Goal: Find specific page/section: Find specific page/section

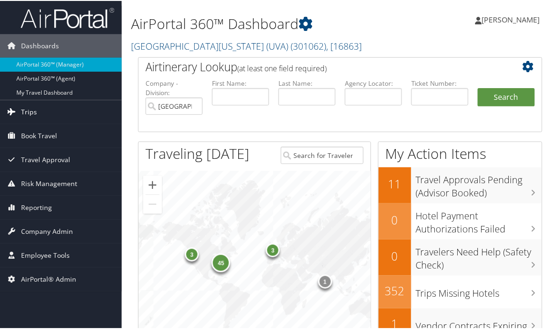
click at [37, 109] on link "Trips" at bounding box center [61, 110] width 122 height 23
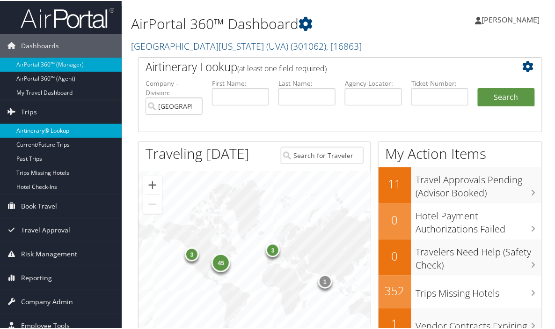
click at [44, 125] on link "Airtinerary® Lookup" at bounding box center [61, 130] width 122 height 14
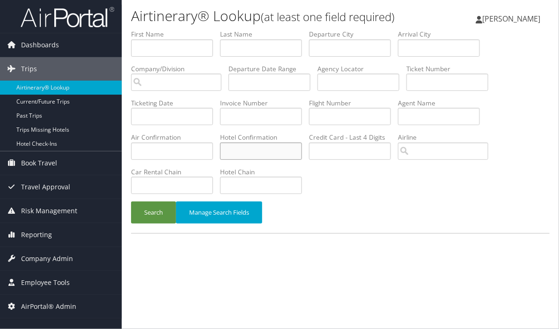
click at [266, 148] on input "text" at bounding box center [261, 150] width 82 height 17
paste input "3935SF099147"
type input "3935SF099147"
click at [131, 201] on button "Search" at bounding box center [153, 212] width 45 height 22
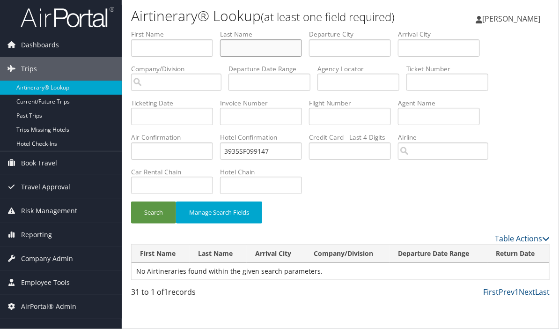
click at [253, 51] on input "text" at bounding box center [261, 47] width 82 height 17
paste input "stijerino"
click at [131, 201] on button "Search" at bounding box center [153, 212] width 45 height 22
click at [237, 46] on input "stijerino" at bounding box center [261, 47] width 82 height 17
drag, startPoint x: 263, startPoint y: 50, endPoint x: 185, endPoint y: 48, distance: 78.7
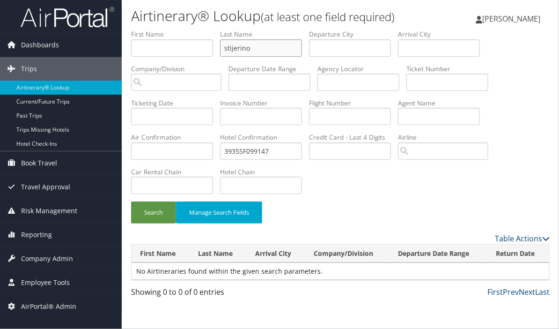
click at [186, 30] on ul "First Name Last Name stijerino Departure City Arrival City Company/Division Air…" at bounding box center [340, 30] width 419 height 0
click at [131, 201] on button "Search" at bounding box center [153, 212] width 45 height 22
drag, startPoint x: 267, startPoint y: 47, endPoint x: 200, endPoint y: 49, distance: 67.0
click at [201, 30] on ul "First Name Last Name roger Departure City Arrival City Company/Division Airport…" at bounding box center [340, 30] width 419 height 0
paste input "EDUARDO"
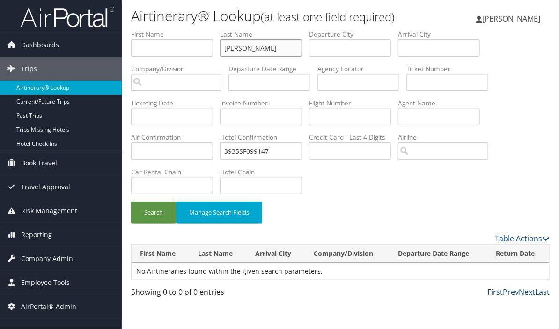
type input "EDUARDO"
click at [131, 201] on button "Search" at bounding box center [153, 212] width 45 height 22
drag, startPoint x: 260, startPoint y: 147, endPoint x: 151, endPoint y: 144, distance: 109.1
click at [151, 30] on ul "First Name Last Name EDUARDO Departure City Arrival City Company/Division Airpo…" at bounding box center [340, 30] width 419 height 0
click at [131, 201] on button "Search" at bounding box center [153, 212] width 45 height 22
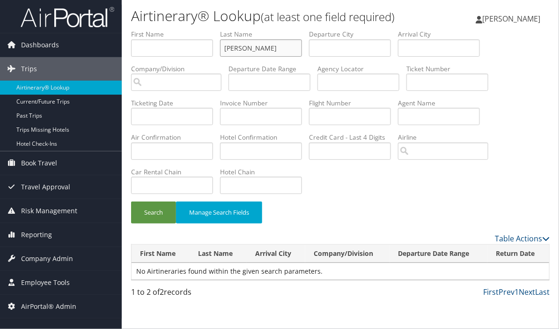
drag, startPoint x: 266, startPoint y: 50, endPoint x: 186, endPoint y: 44, distance: 79.9
click at [186, 30] on ul "First Name Last Name EDUARDO Departure City Arrival City Company/Division Airpo…" at bounding box center [340, 30] width 419 height 0
click at [246, 46] on input "EDUARDO" at bounding box center [261, 47] width 82 height 17
click at [255, 152] on input "text" at bounding box center [261, 150] width 82 height 17
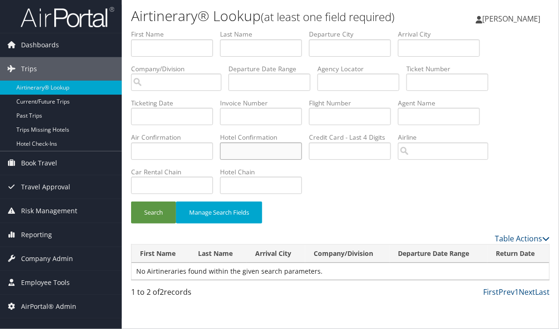
paste input "FMQGDAPW"
type input "FMQGDAPW"
click at [142, 214] on button "Search" at bounding box center [153, 212] width 45 height 22
click at [250, 47] on input "text" at bounding box center [261, 47] width 82 height 17
type input "javier"
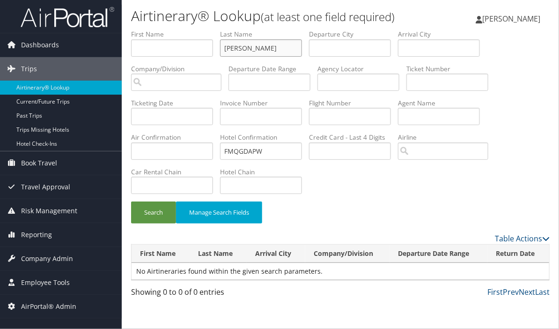
click at [131, 201] on button "Search" at bounding box center [153, 212] width 45 height 22
click at [146, 47] on input "text" at bounding box center [172, 47] width 82 height 17
paste input "JAVIER"
type input "JAVIER"
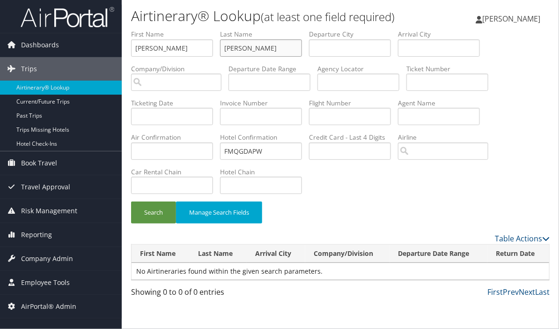
drag, startPoint x: 246, startPoint y: 49, endPoint x: 203, endPoint y: 50, distance: 43.1
click at [204, 30] on ul "First Name JAVIER Last Name javier Departure City Arrival City Company/Division…" at bounding box center [340, 30] width 419 height 0
click at [131, 201] on button "Search" at bounding box center [153, 212] width 45 height 22
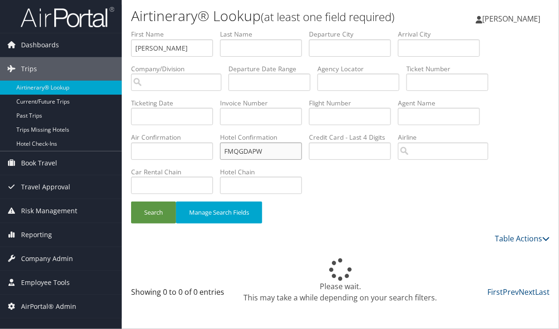
drag, startPoint x: 277, startPoint y: 152, endPoint x: 174, endPoint y: 136, distance: 104.8
click at [174, 30] on ul "First Name JAVIER Last Name Departure City Arrival City Company/Division Airpor…" at bounding box center [340, 30] width 419 height 0
click at [149, 216] on button "Search" at bounding box center [153, 212] width 45 height 22
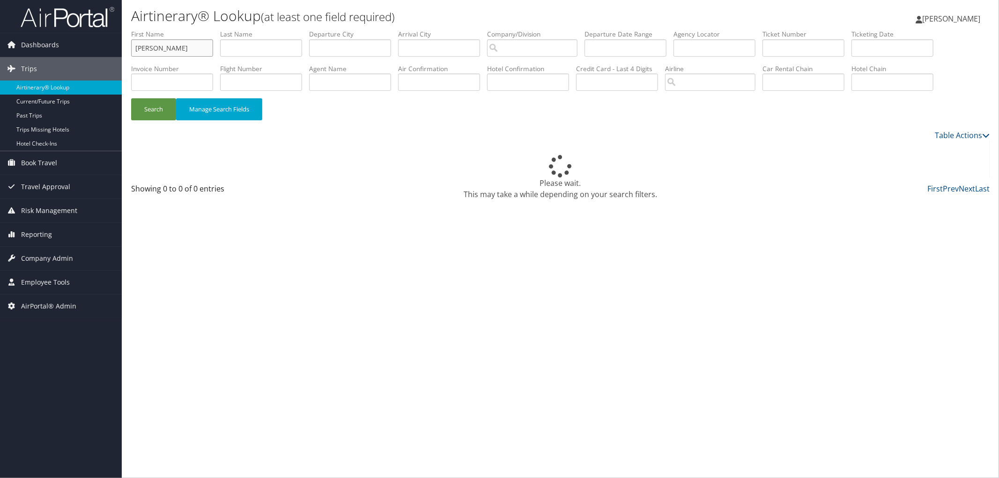
drag, startPoint x: 176, startPoint y: 52, endPoint x: 127, endPoint y: 50, distance: 48.8
click at [131, 50] on form "First Name JAVIER Last Name Departure City Arrival City Company/Division Airpor…" at bounding box center [560, 80] width 858 height 100
click at [559, 80] on input "text" at bounding box center [528, 82] width 82 height 17
paste input "FMQGDAPW-1"
type input "FMQGDAPW-1"
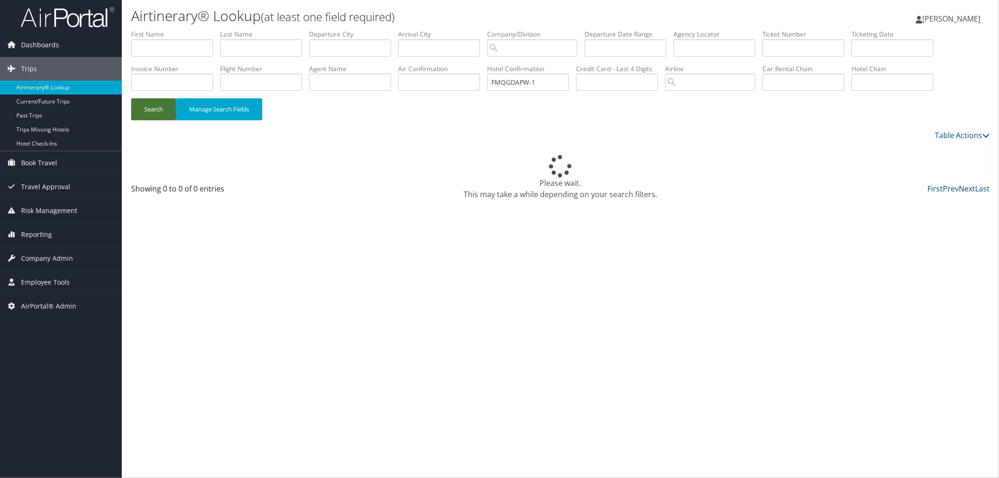
click at [169, 115] on button "Search" at bounding box center [153, 109] width 45 height 22
click at [169, 109] on button "Search" at bounding box center [153, 109] width 45 height 22
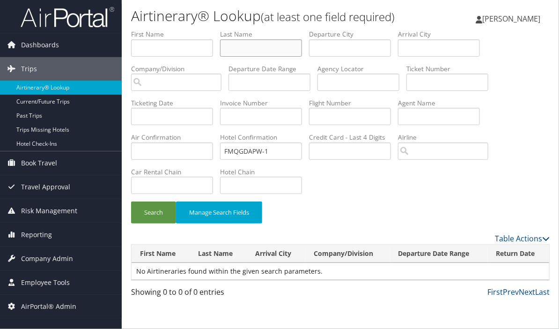
click at [269, 50] on input "text" at bounding box center [261, 47] width 82 height 17
paste input "Rogers"
type input "Rogers"
click at [131, 201] on button "Search" at bounding box center [153, 212] width 45 height 22
click at [164, 50] on input "text" at bounding box center [172, 47] width 82 height 17
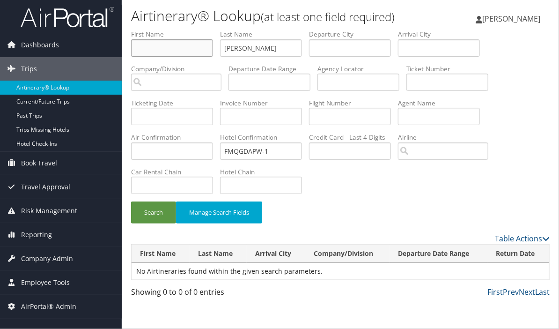
click at [183, 48] on input "text" at bounding box center [172, 47] width 82 height 17
drag, startPoint x: 258, startPoint y: 47, endPoint x: 216, endPoint y: 47, distance: 42.1
click at [216, 30] on ul "First Name Last Name Rogers Departure City Arrival City Company/Division Airpor…" at bounding box center [340, 30] width 419 height 0
paste input "Rogerstijerino"
type input "Rogerstijerino"
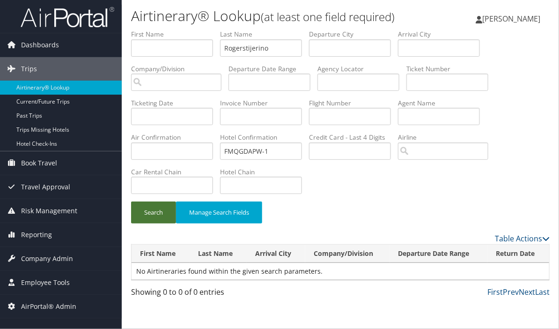
click at [159, 213] on button "Search" at bounding box center [153, 212] width 45 height 22
drag, startPoint x: 256, startPoint y: 150, endPoint x: 133, endPoint y: 134, distance: 124.2
click at [133, 30] on ul "First Name Last Name Rogerstijerino Departure City Arrival City Company/Divisio…" at bounding box center [340, 30] width 419 height 0
click at [136, 206] on button "Search" at bounding box center [153, 212] width 45 height 22
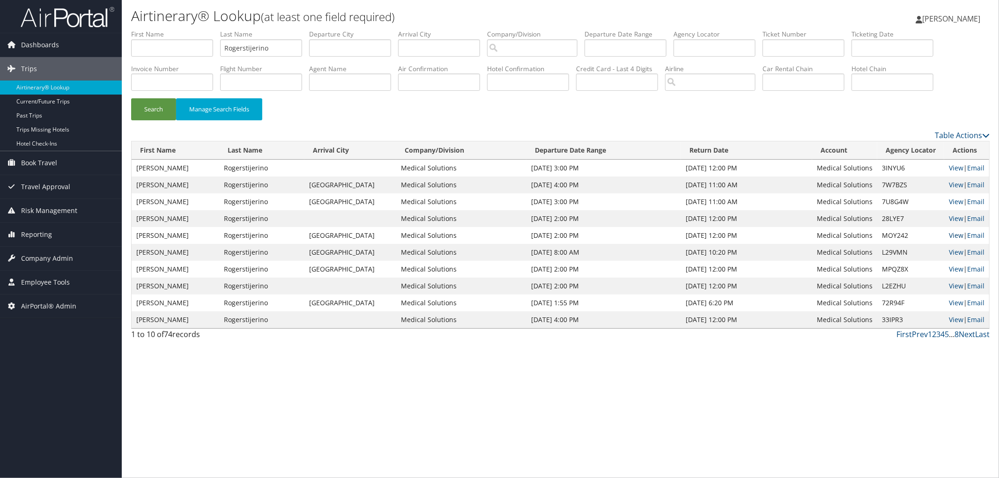
click at [559, 235] on link "View" at bounding box center [956, 235] width 15 height 9
click at [559, 253] on link "View" at bounding box center [956, 252] width 15 height 9
click at [559, 217] on link "View" at bounding box center [956, 218] width 15 height 9
click at [247, 45] on input "Rogerstijerino" at bounding box center [261, 47] width 82 height 17
click at [131, 98] on button "Search" at bounding box center [153, 109] width 45 height 22
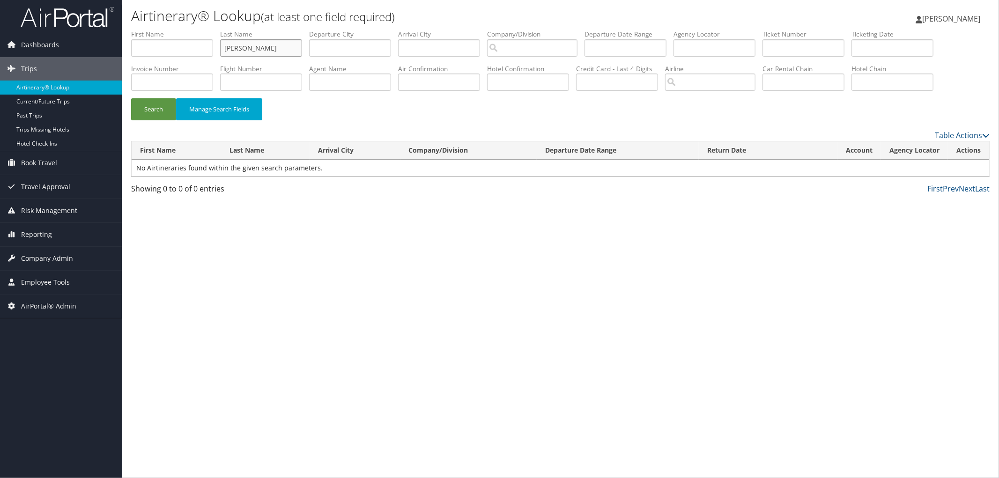
drag, startPoint x: 276, startPoint y: 46, endPoint x: 248, endPoint y: 44, distance: 28.1
click at [248, 44] on input "Roger stijerino" at bounding box center [261, 47] width 82 height 17
click at [249, 49] on input "Roger stijerino" at bounding box center [261, 47] width 82 height 17
type input "Rogerstijerino"
click at [131, 98] on button "Search" at bounding box center [153, 109] width 45 height 22
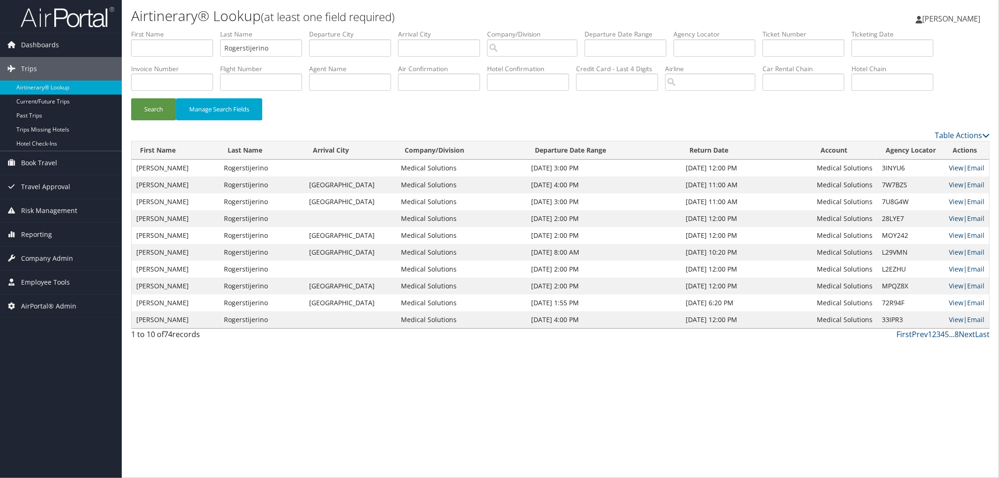
click at [559, 167] on link "View" at bounding box center [956, 167] width 15 height 9
drag, startPoint x: 284, startPoint y: 47, endPoint x: 169, endPoint y: 44, distance: 115.7
click at [169, 30] on ul "First Name Last Name Rogerstijerino Departure City Arrival City Company/Divisio…" at bounding box center [560, 30] width 858 height 0
click at [143, 52] on input "text" at bounding box center [172, 47] width 82 height 17
type input "javier"
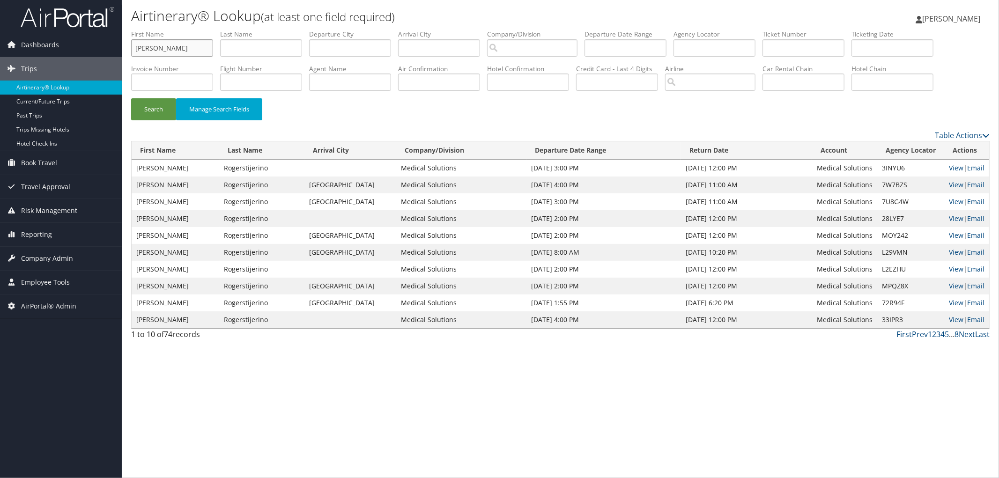
click at [131, 98] on button "Search" at bounding box center [153, 109] width 45 height 22
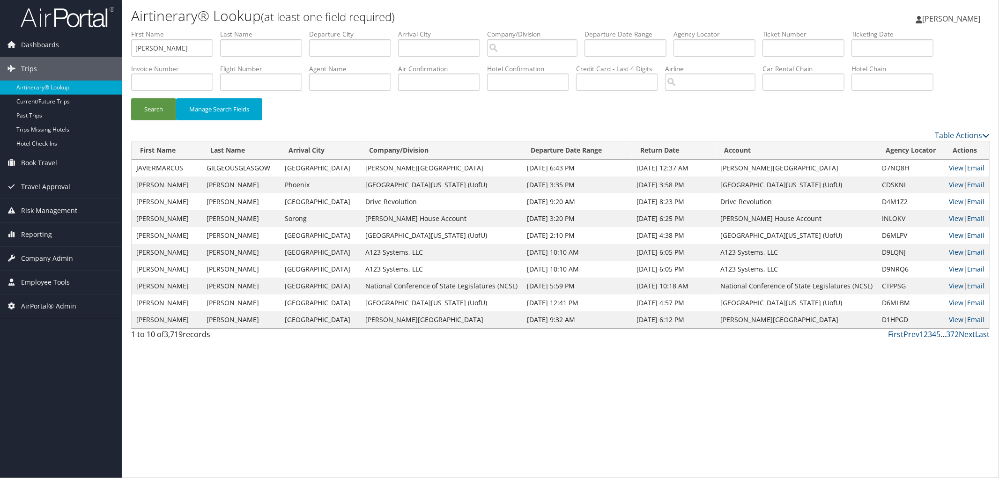
click at [559, 328] on link "2" at bounding box center [925, 334] width 4 height 10
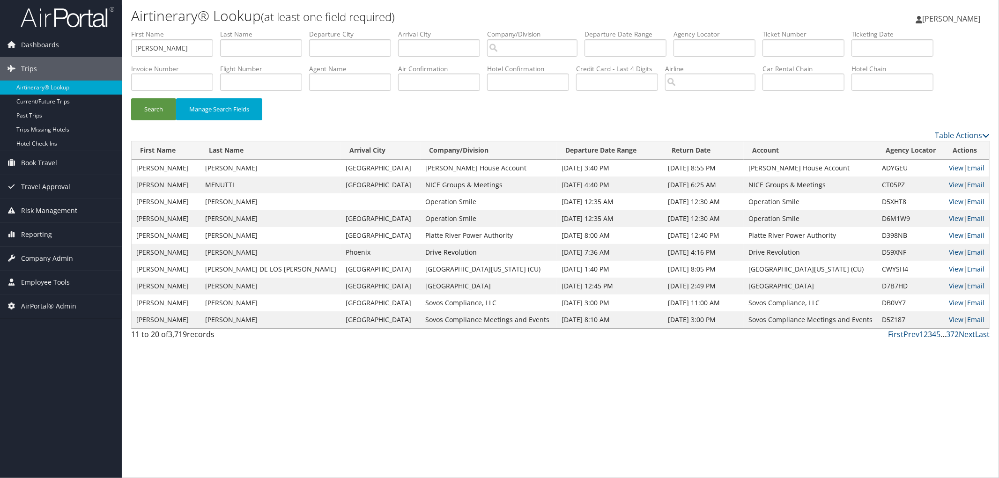
click at [559, 328] on link "3" at bounding box center [930, 334] width 4 height 10
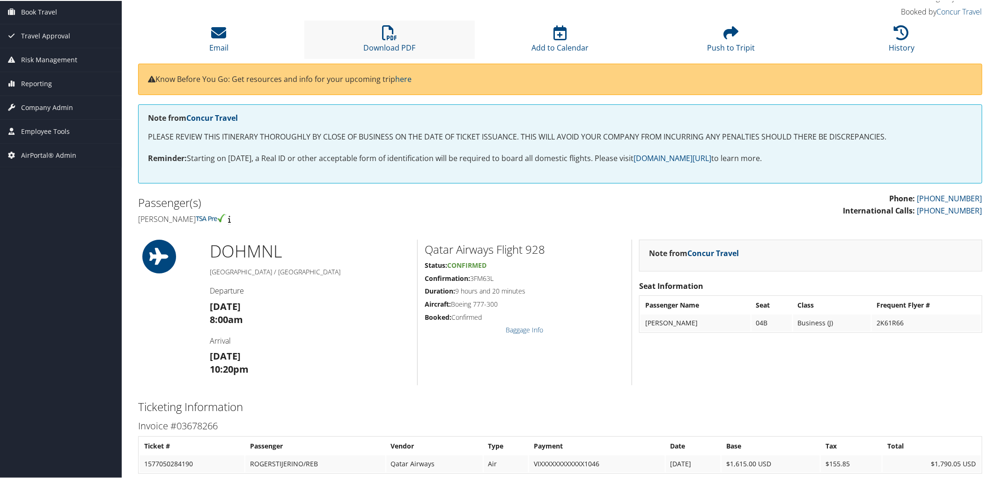
scroll to position [52, 0]
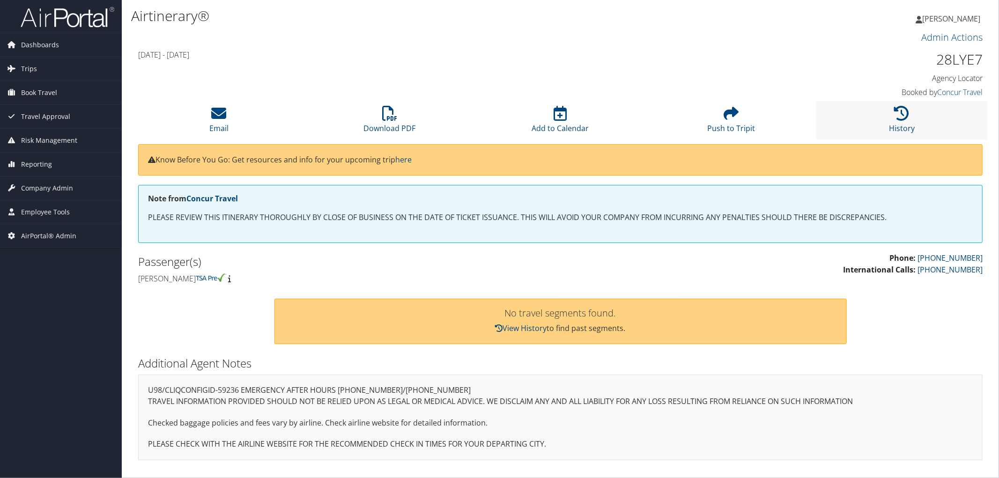
click at [907, 123] on li "History" at bounding box center [901, 120] width 171 height 38
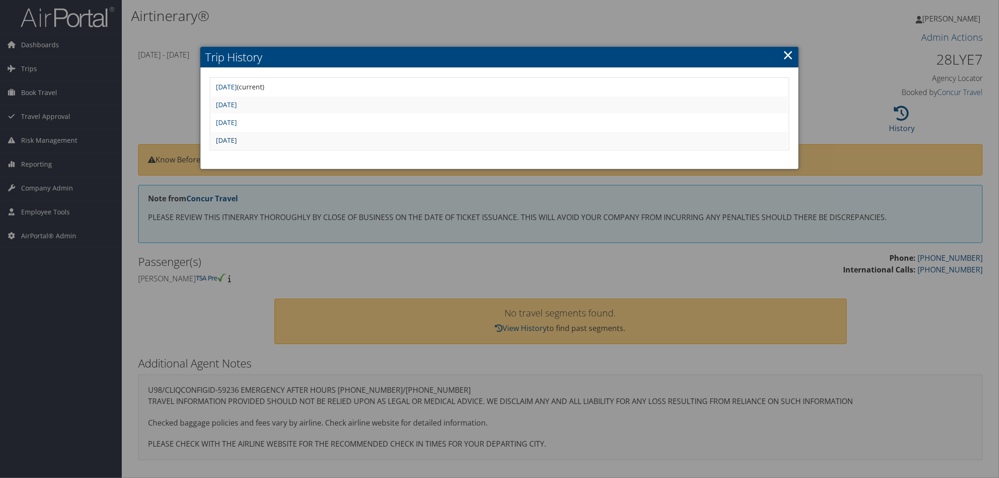
click at [237, 136] on link "Tue Jul 9 07:54:09 MDT 2024" at bounding box center [226, 140] width 21 height 9
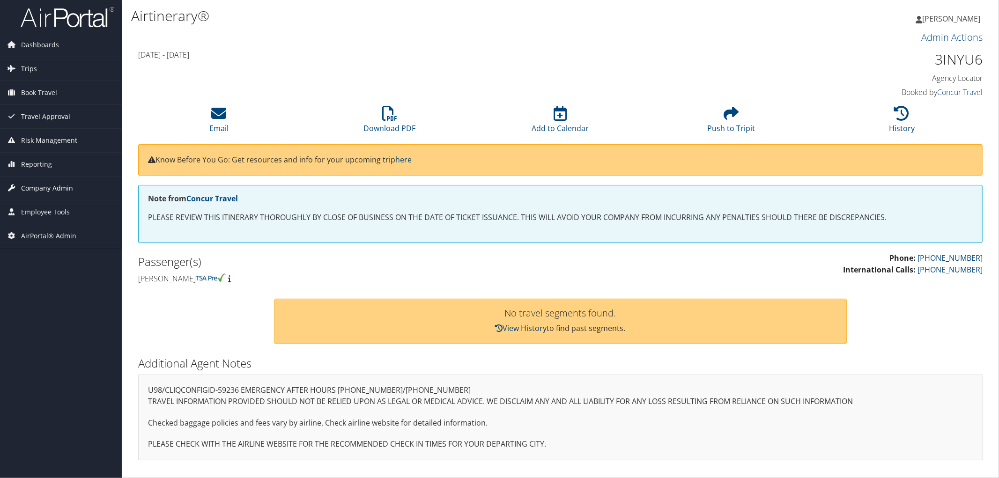
click at [47, 194] on span "Company Admin" at bounding box center [47, 188] width 52 height 23
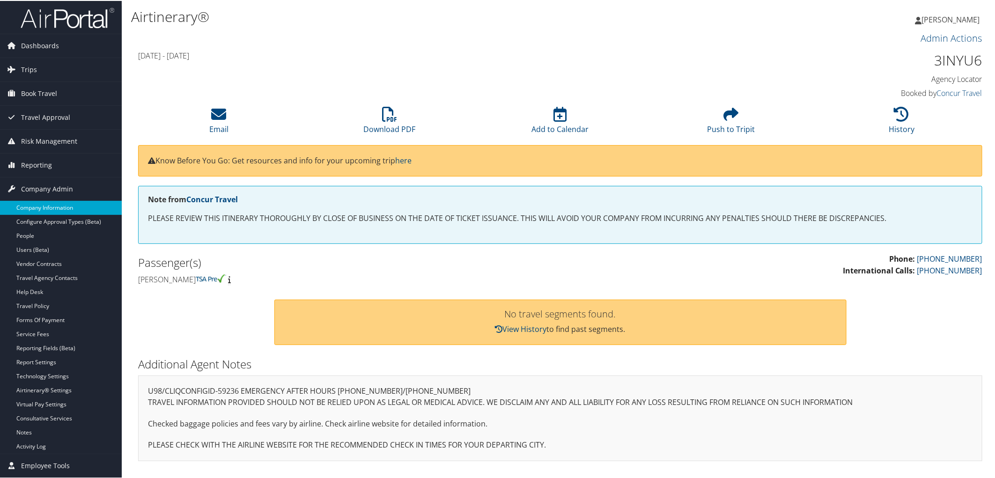
click at [47, 201] on link "Company Information" at bounding box center [61, 207] width 122 height 14
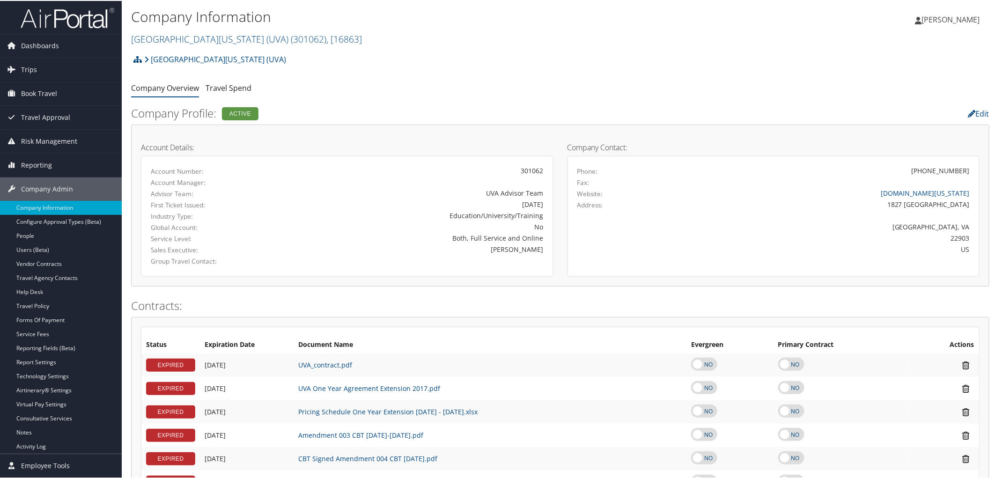
click at [321, 41] on h2 "[GEOGRAPHIC_DATA][US_STATE] (UVA) ( 301062 ) , [ 16863 ]" at bounding box center [417, 38] width 572 height 16
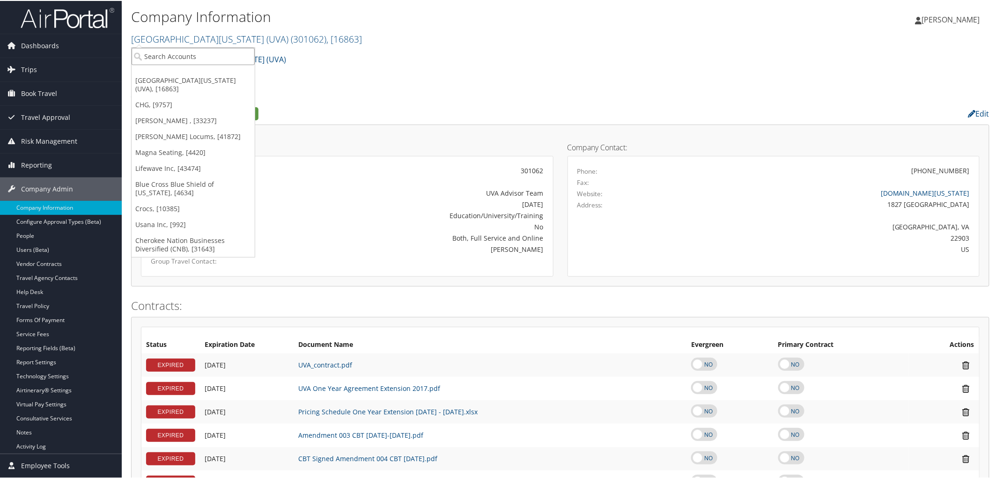
click at [223, 48] on input "search" at bounding box center [193, 55] width 123 height 17
type input "e"
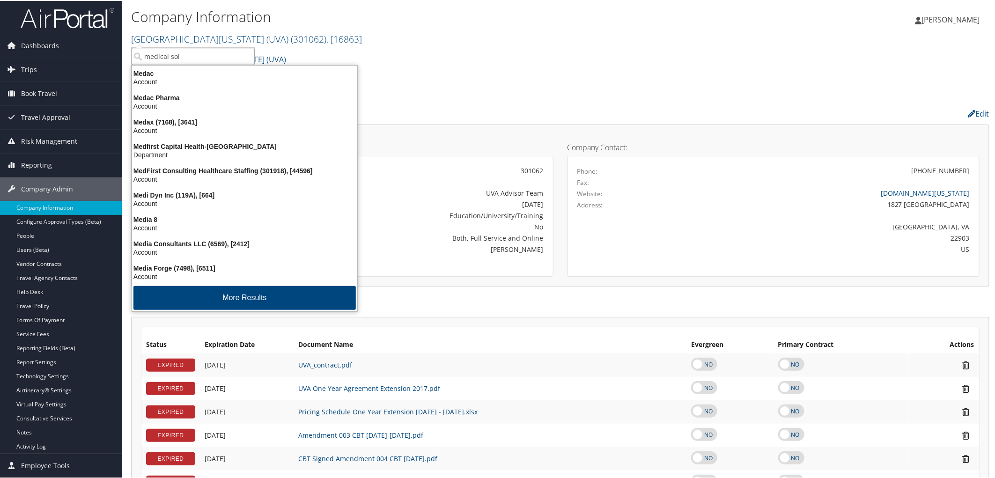
type input "medical solu"
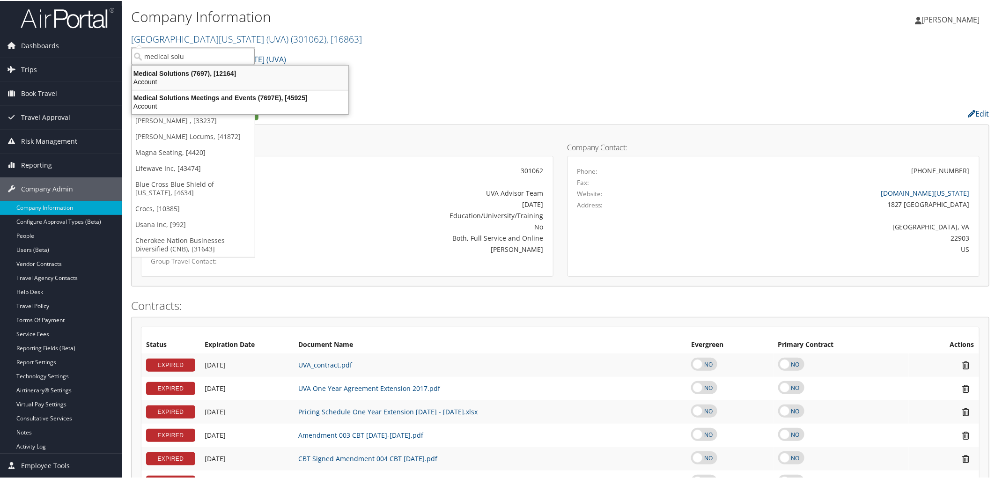
click at [190, 81] on div "Account" at bounding box center [240, 81] width 228 height 8
